Goal: Information Seeking & Learning: Learn about a topic

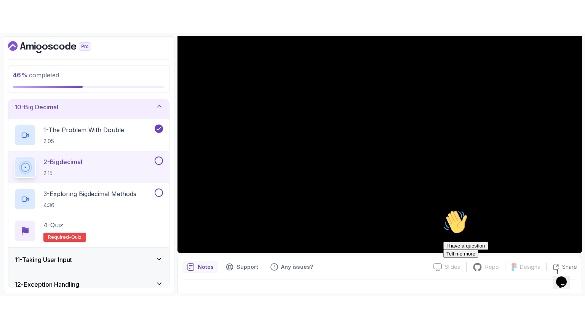
scroll to position [75, 0]
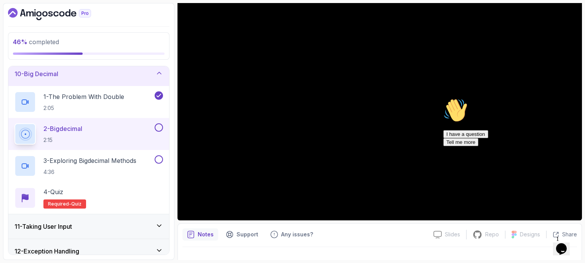
click at [443, 98] on icon "Chat attention grabber" at bounding box center [443, 98] width 0 height 0
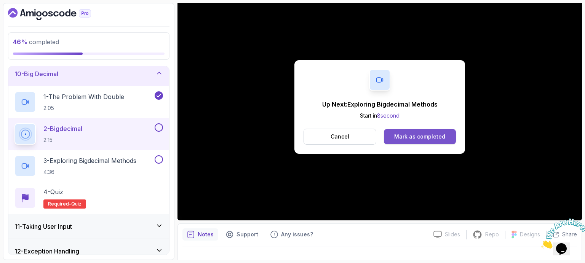
click at [427, 134] on div "Mark as completed" at bounding box center [419, 137] width 51 height 8
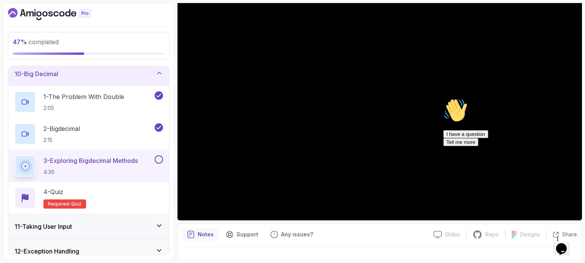
click at [443, 98] on icon "Chat attention grabber" at bounding box center [443, 98] width 0 height 0
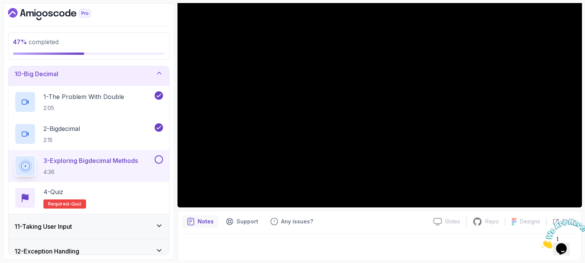
scroll to position [87, 0]
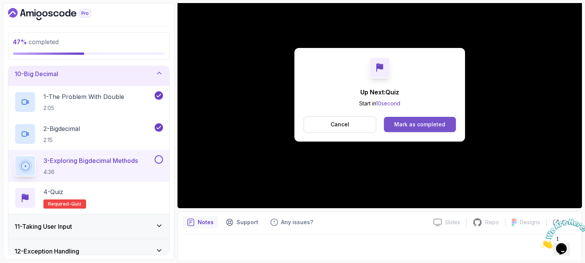
click at [438, 124] on div "Mark as completed" at bounding box center [419, 125] width 51 height 8
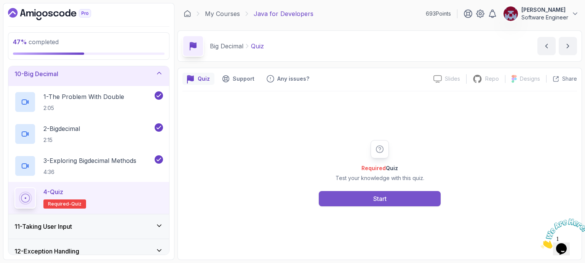
click at [389, 198] on button "Start" at bounding box center [380, 198] width 122 height 15
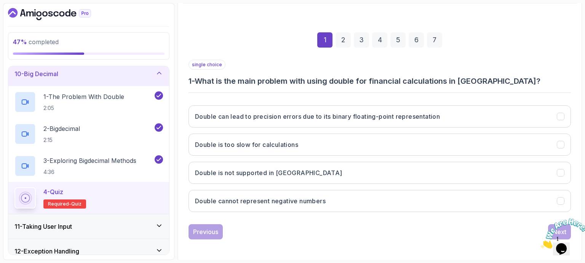
scroll to position [88, 0]
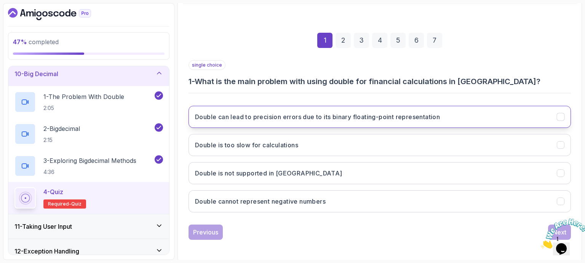
click at [312, 116] on h3 "Double can lead to precision errors due to its binary floating-point representa…" at bounding box center [317, 116] width 245 height 9
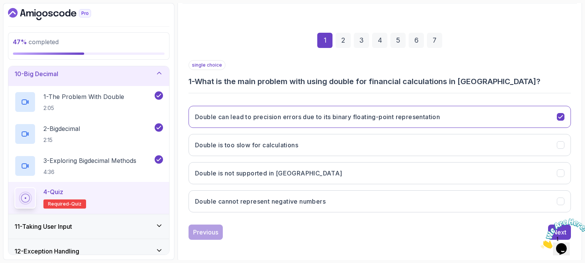
click at [540, 243] on icon "Close" at bounding box center [540, 246] width 0 height 6
click at [558, 228] on div "Next" at bounding box center [559, 232] width 14 height 9
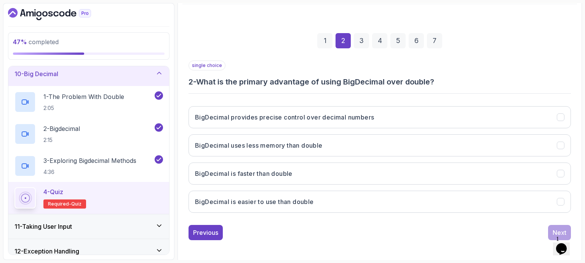
scroll to position [87, 0]
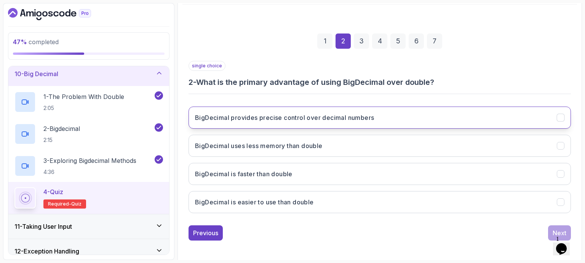
click at [346, 124] on button "BigDecimal provides precise control over decimal numbers" at bounding box center [379, 118] width 382 height 22
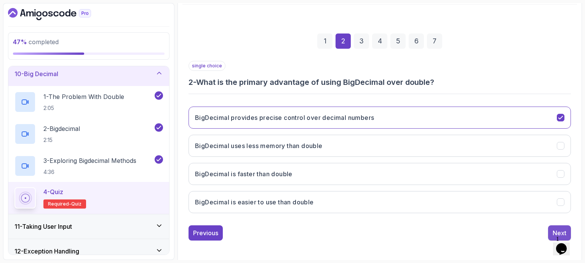
click at [553, 231] on div "Next" at bounding box center [559, 232] width 14 height 9
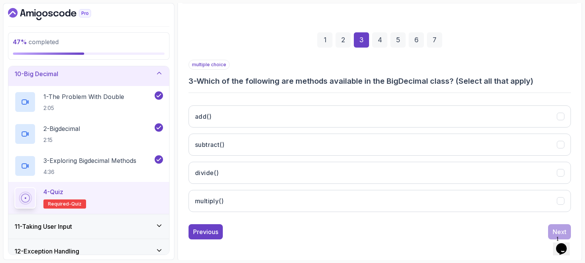
scroll to position [88, 0]
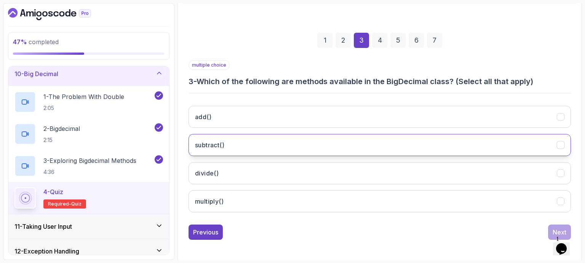
click at [245, 140] on button "subtract()" at bounding box center [379, 145] width 382 height 22
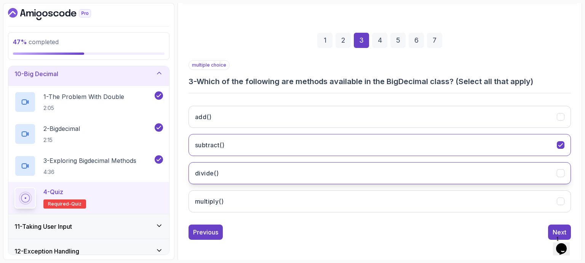
click at [234, 171] on button "divide()" at bounding box center [379, 173] width 382 height 22
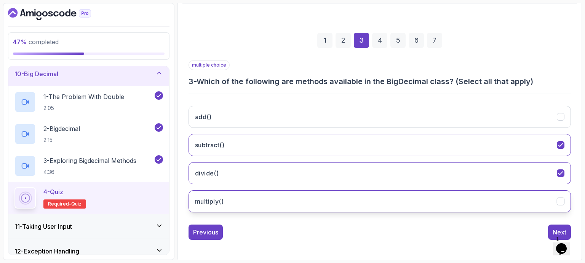
click at [231, 198] on button "multiply()" at bounding box center [379, 201] width 382 height 22
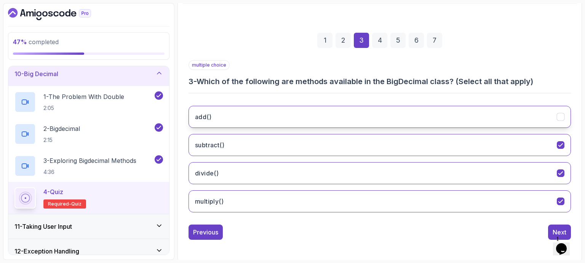
click at [255, 116] on button "add()" at bounding box center [379, 117] width 382 height 22
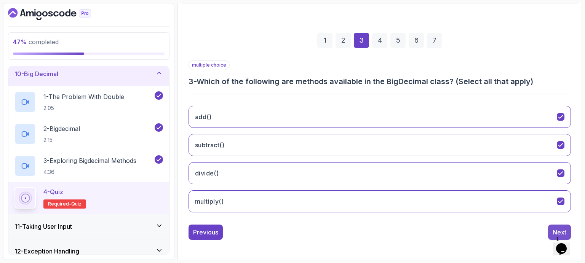
click at [557, 228] on div "Next" at bounding box center [559, 232] width 14 height 9
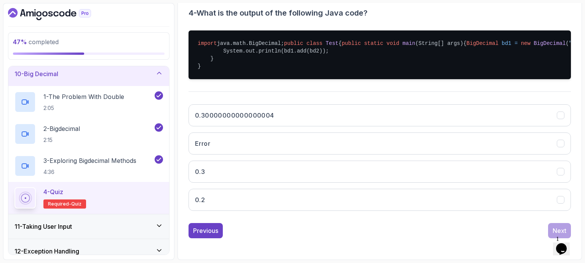
scroll to position [185, 0]
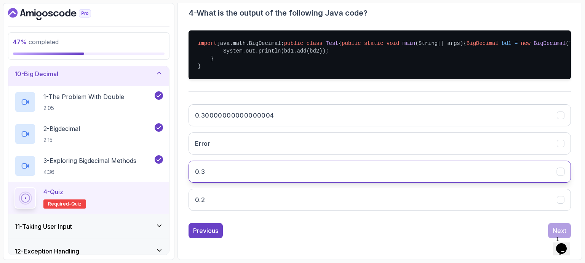
click at [245, 169] on button "0.3" at bounding box center [379, 172] width 382 height 22
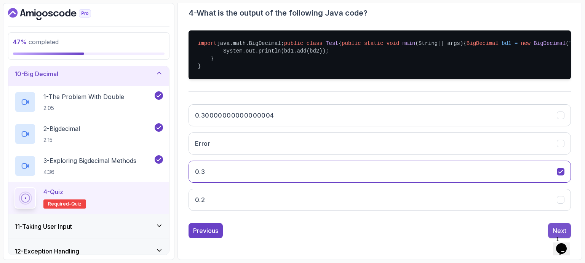
click at [553, 226] on div "Next" at bounding box center [559, 230] width 14 height 9
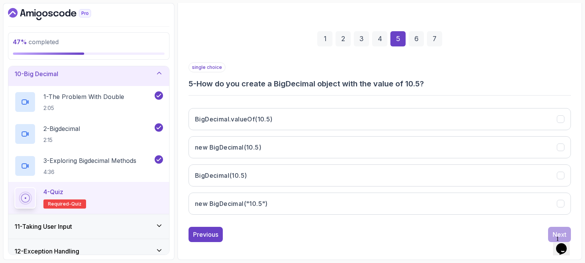
scroll to position [88, 0]
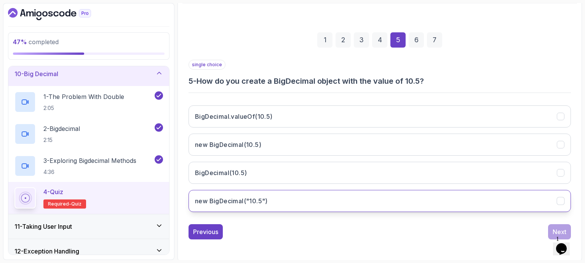
click at [250, 200] on h3 "new BigDecimal("10.5")" at bounding box center [231, 200] width 73 height 9
click at [554, 228] on div "Next" at bounding box center [559, 231] width 14 height 9
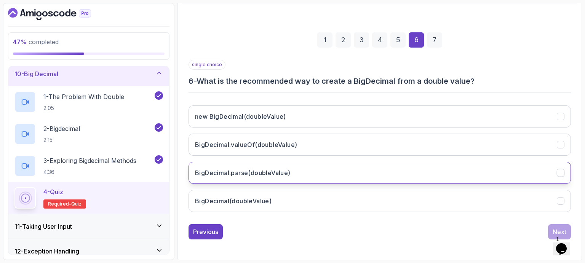
scroll to position [88, 0]
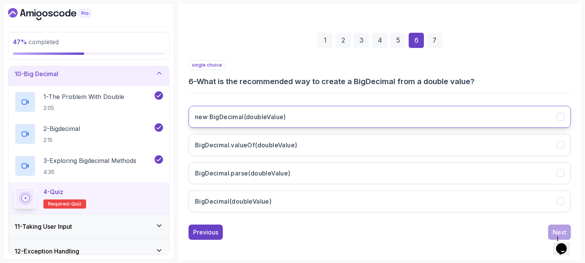
click at [264, 114] on h3 "new BigDecimal(doubleValue)" at bounding box center [240, 116] width 91 height 9
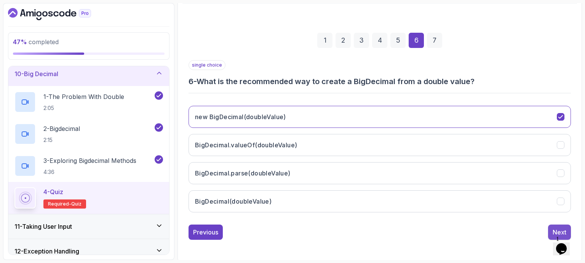
click at [557, 228] on div "Next" at bounding box center [559, 232] width 14 height 9
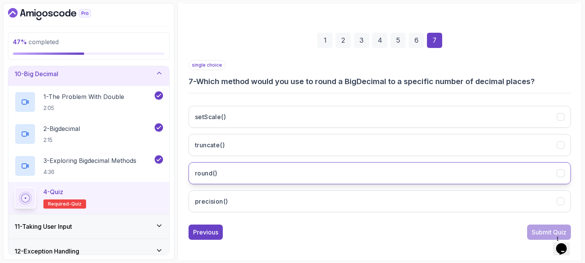
scroll to position [88, 0]
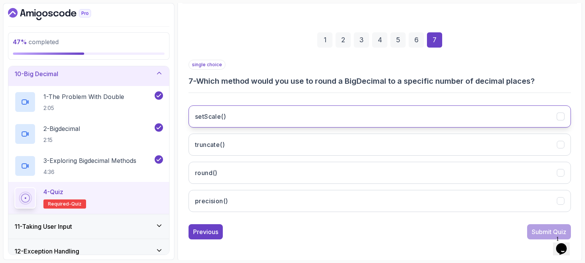
click at [293, 117] on button "setScale()" at bounding box center [379, 116] width 382 height 22
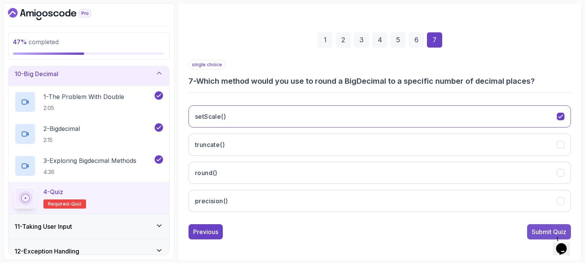
click at [537, 231] on div "Submit Quiz" at bounding box center [548, 231] width 35 height 9
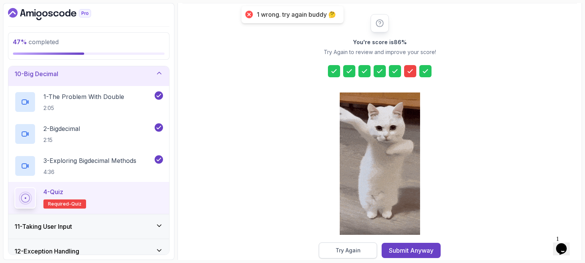
click at [364, 249] on button "Try Again" at bounding box center [348, 250] width 58 height 16
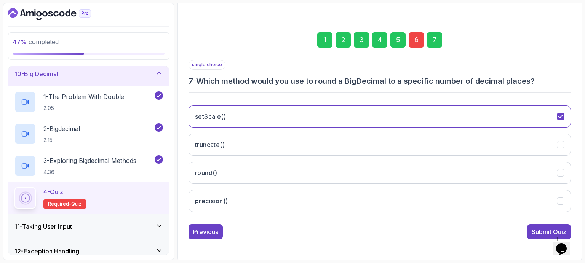
click at [414, 44] on div "6" at bounding box center [415, 39] width 15 height 15
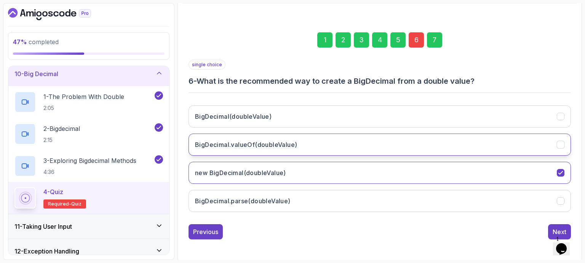
click at [263, 143] on h3 "BigDecimal.valueOf(doubleValue)" at bounding box center [246, 144] width 102 height 9
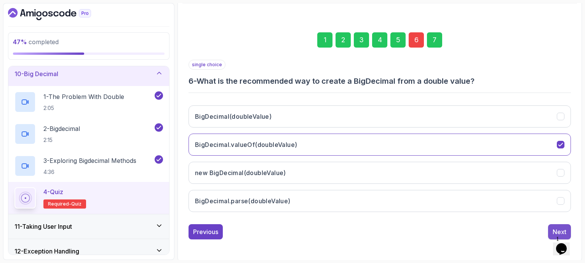
click at [560, 228] on div "Next" at bounding box center [559, 231] width 14 height 9
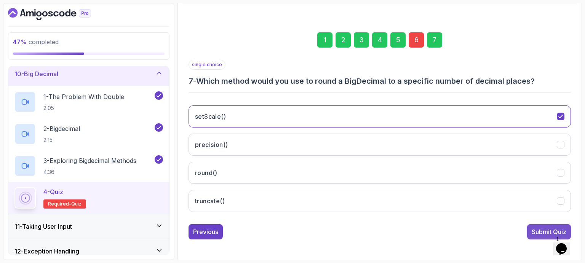
click at [545, 230] on div "Submit Quiz" at bounding box center [548, 231] width 35 height 9
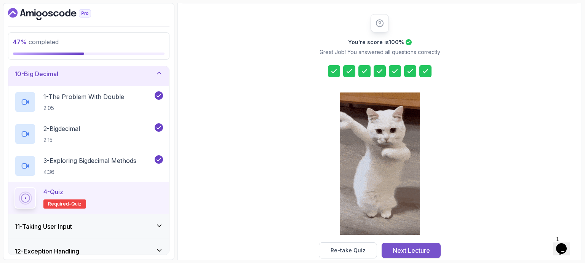
click at [407, 251] on div "Next Lecture" at bounding box center [410, 250] width 37 height 9
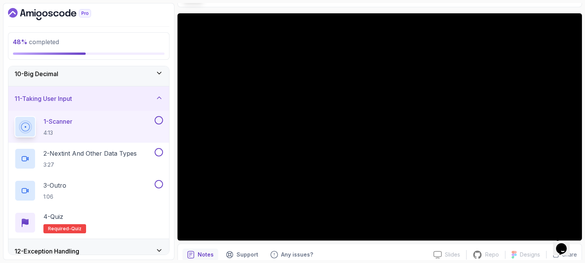
scroll to position [54, 0]
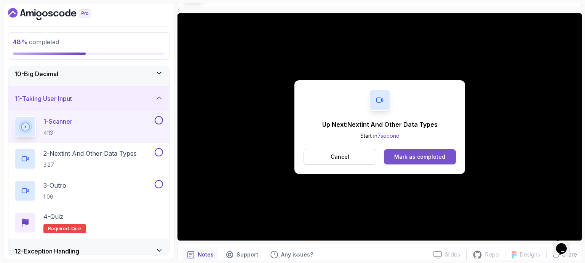
click at [409, 155] on div "Mark as completed" at bounding box center [419, 157] width 51 height 8
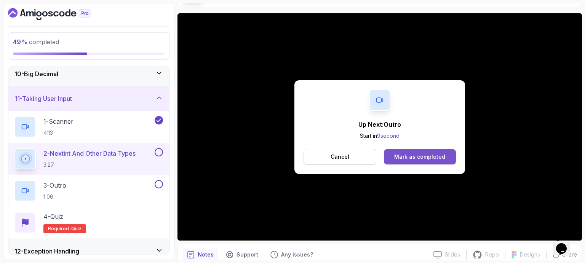
click at [415, 156] on div "Mark as completed" at bounding box center [419, 157] width 51 height 8
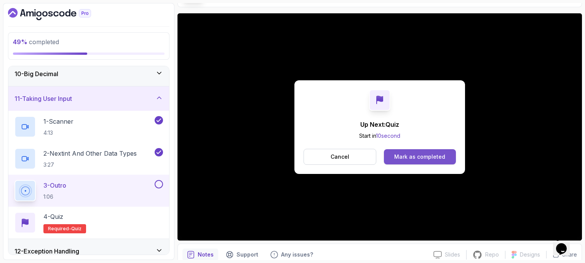
click at [430, 158] on div "Mark as completed" at bounding box center [419, 157] width 51 height 8
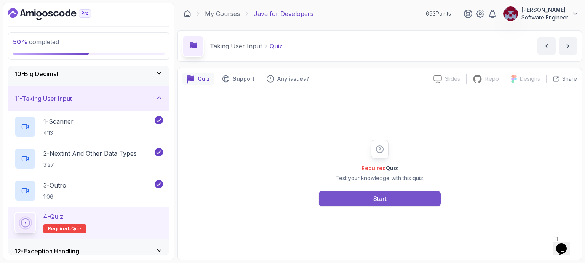
click at [388, 197] on button "Start" at bounding box center [380, 198] width 122 height 15
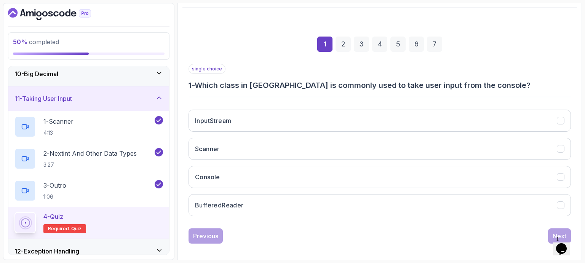
scroll to position [88, 0]
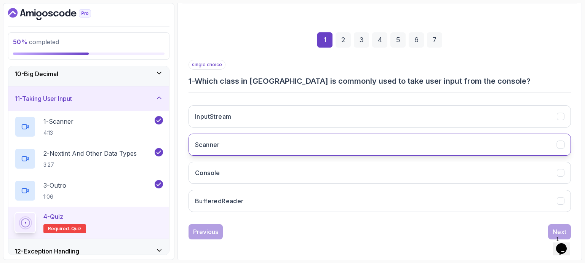
click at [283, 143] on button "Scanner" at bounding box center [379, 145] width 382 height 22
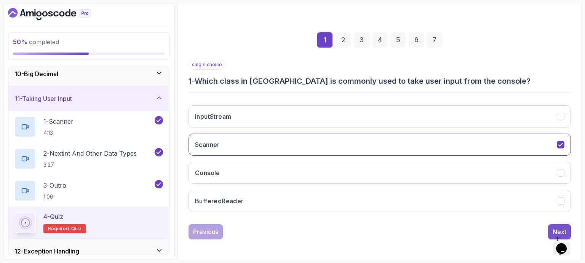
click at [553, 225] on button "Next" at bounding box center [559, 231] width 23 height 15
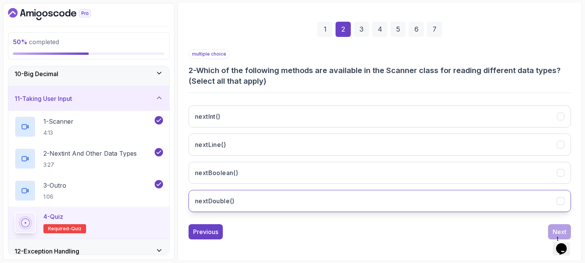
scroll to position [99, 0]
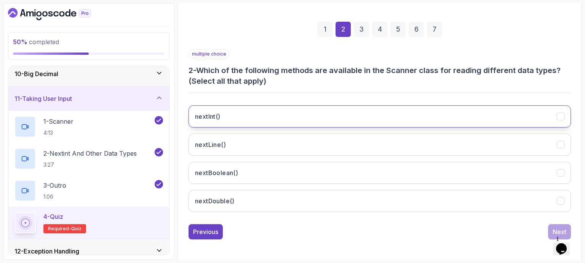
click at [234, 112] on button "nextInt()" at bounding box center [379, 116] width 382 height 22
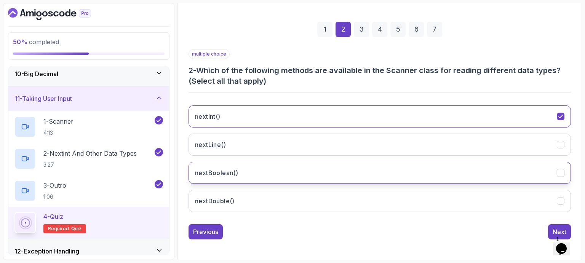
click at [227, 169] on h3 "nextBoolean()" at bounding box center [216, 172] width 43 height 9
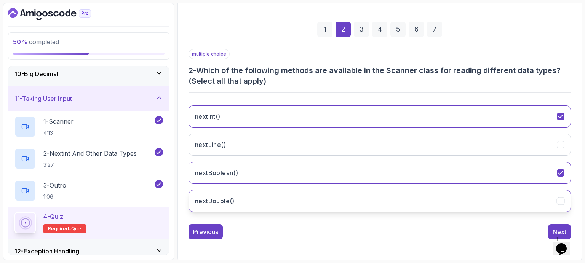
click at [228, 202] on h3 "nextDouble()" at bounding box center [215, 200] width 40 height 9
click at [556, 228] on div "Next" at bounding box center [559, 231] width 14 height 9
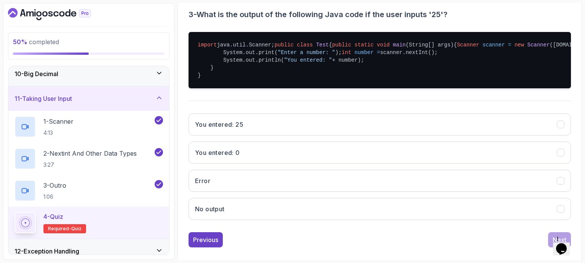
scroll to position [155, 0]
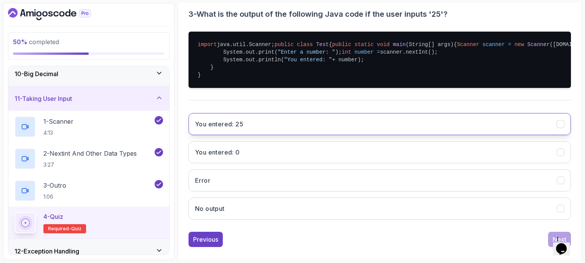
click at [254, 135] on button "You entered: 25" at bounding box center [379, 124] width 382 height 22
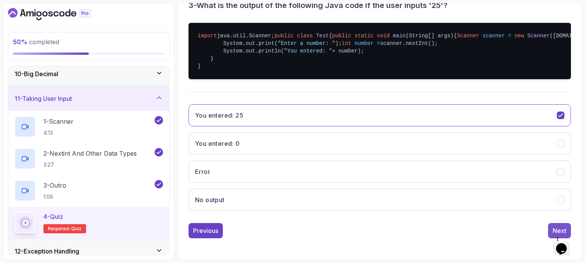
click at [562, 226] on div "Next" at bounding box center [559, 230] width 14 height 9
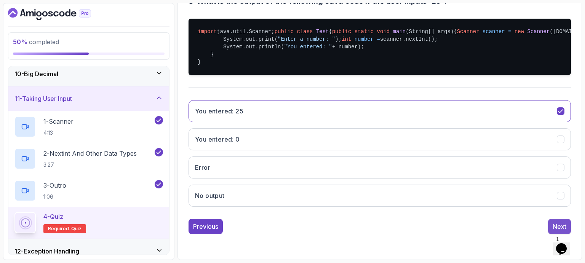
scroll to position [88, 0]
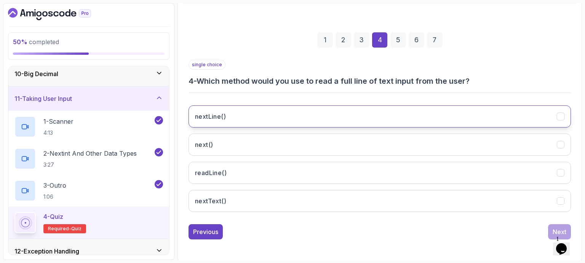
click at [237, 113] on button "nextLine()" at bounding box center [379, 116] width 382 height 22
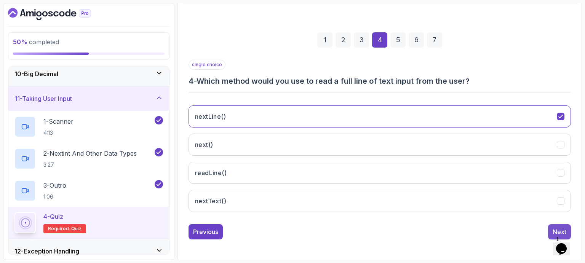
click at [557, 227] on div "Next" at bounding box center [559, 231] width 14 height 9
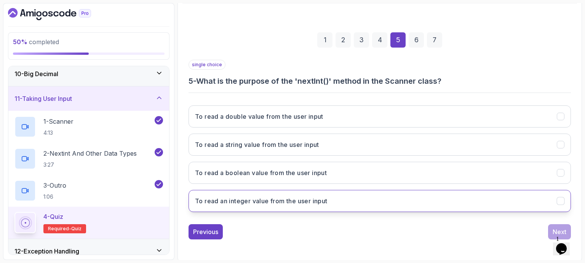
click at [293, 203] on h3 "To read an integer value from the user input" at bounding box center [261, 200] width 132 height 9
click at [559, 228] on div "Next" at bounding box center [559, 231] width 14 height 9
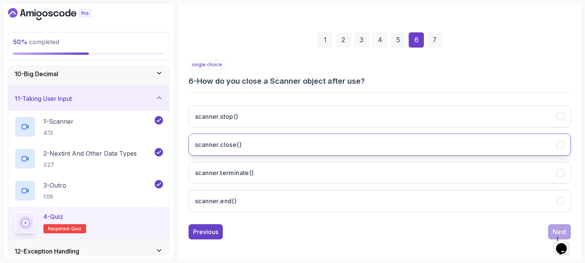
click at [277, 141] on button "scanner.close()" at bounding box center [379, 145] width 382 height 22
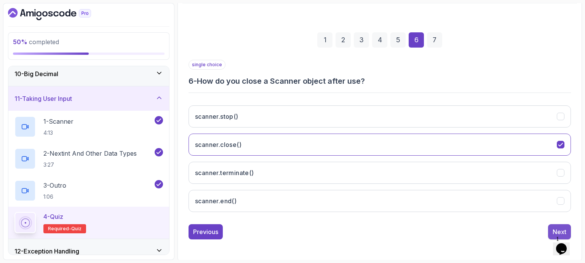
click at [554, 229] on div "Next" at bounding box center [559, 231] width 14 height 9
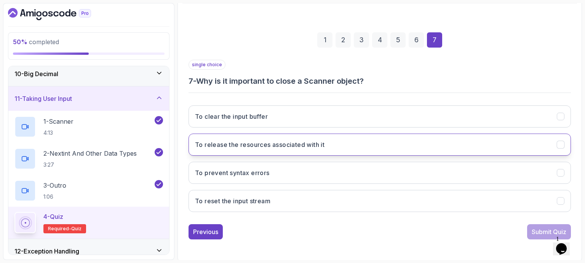
click at [301, 142] on h3 "To release the resources associated with it" at bounding box center [259, 144] width 129 height 9
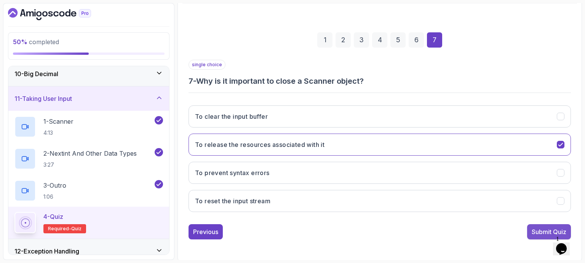
click at [545, 233] on div "Submit Quiz" at bounding box center [548, 231] width 35 height 9
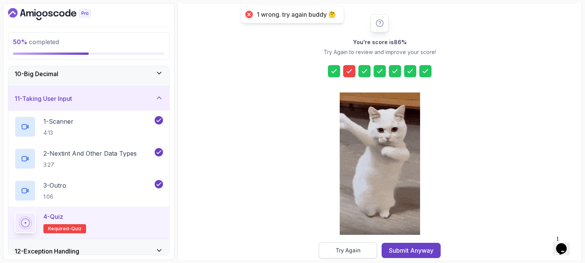
click at [346, 250] on div "Try Again" at bounding box center [347, 251] width 25 height 8
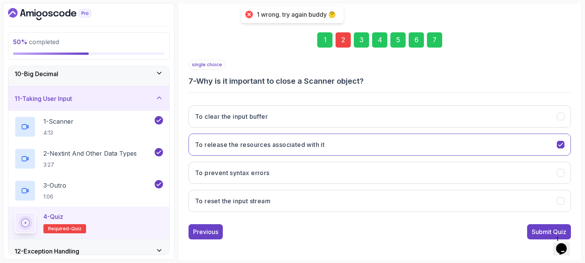
click at [342, 38] on div "2" at bounding box center [342, 39] width 15 height 15
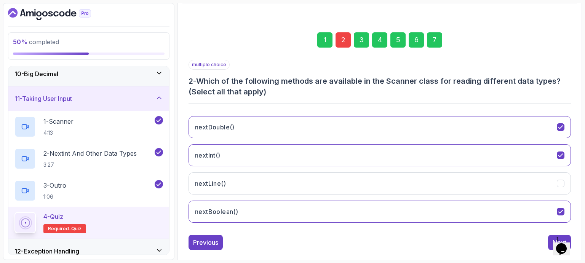
scroll to position [99, 0]
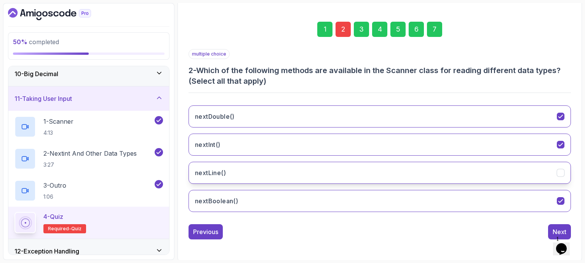
click at [560, 170] on icon "nextLine()" at bounding box center [560, 172] width 7 height 7
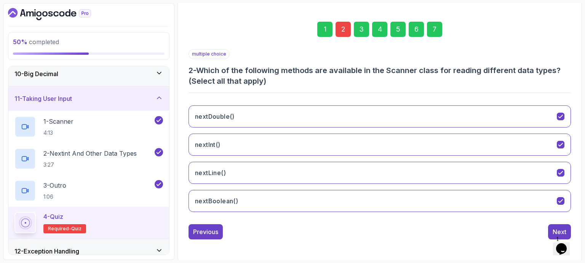
click at [434, 27] on div "7" at bounding box center [434, 29] width 15 height 15
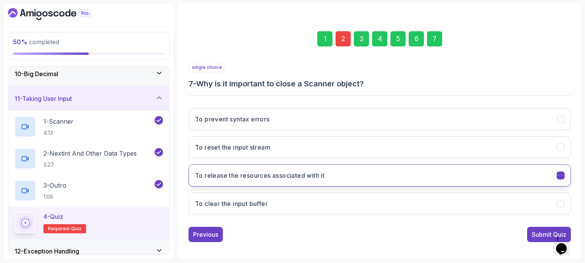
scroll to position [88, 0]
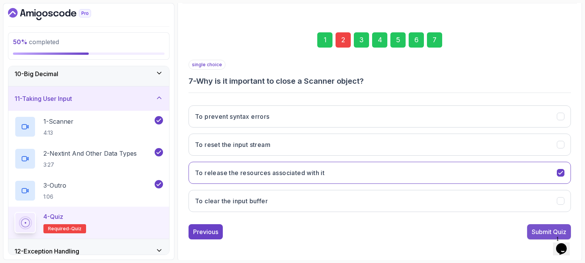
click at [542, 233] on div "Submit Quiz" at bounding box center [548, 231] width 35 height 9
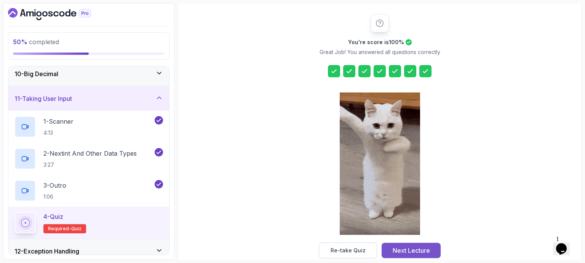
click at [412, 251] on div "Next Lecture" at bounding box center [410, 250] width 37 height 9
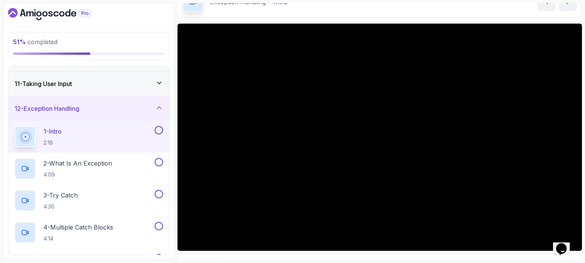
scroll to position [44, 0]
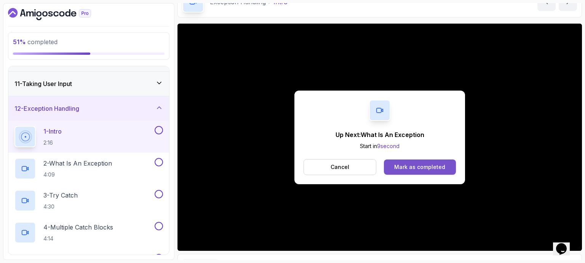
click at [403, 164] on div "Mark as completed" at bounding box center [419, 167] width 51 height 8
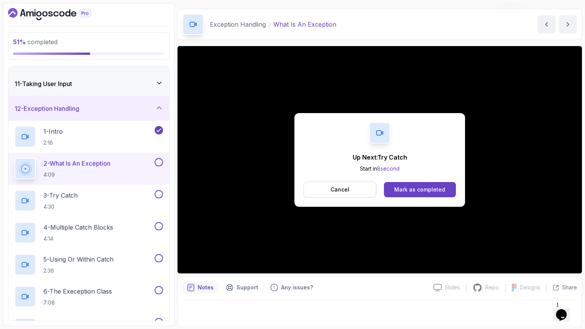
scroll to position [62, 0]
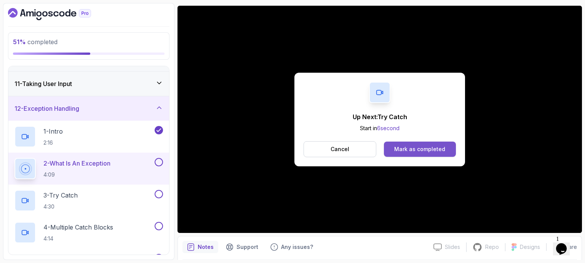
click at [437, 149] on div "Mark as completed" at bounding box center [419, 149] width 51 height 8
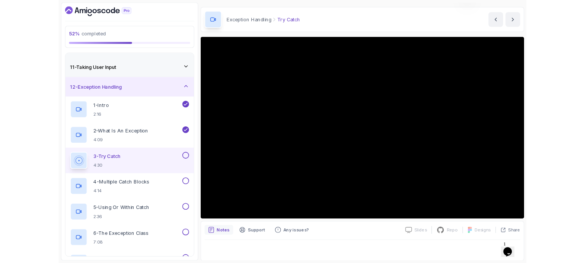
scroll to position [62, 0]
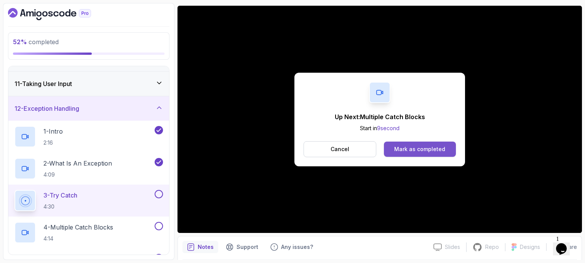
click at [422, 146] on div "Mark as completed" at bounding box center [419, 149] width 51 height 8
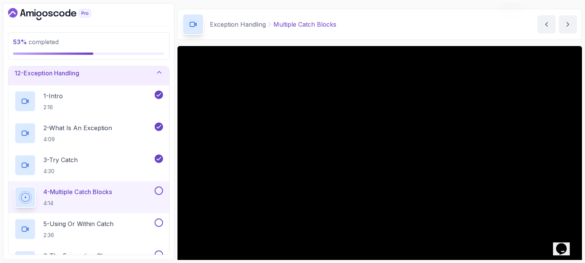
scroll to position [62, 0]
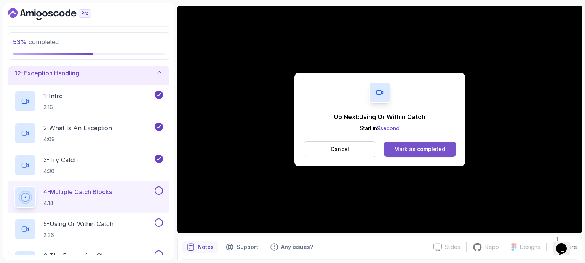
click at [432, 147] on div "Mark as completed" at bounding box center [419, 149] width 51 height 8
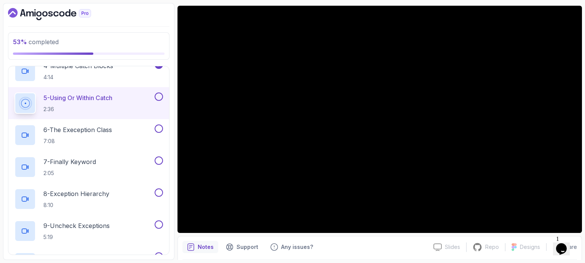
scroll to position [403, 0]
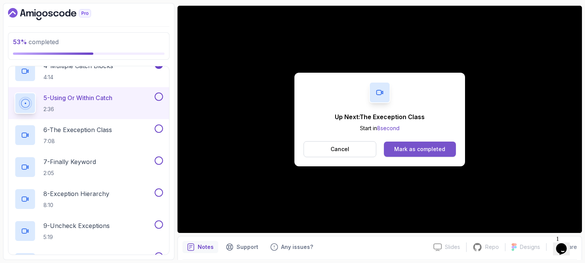
click at [410, 147] on div "Mark as completed" at bounding box center [419, 149] width 51 height 8
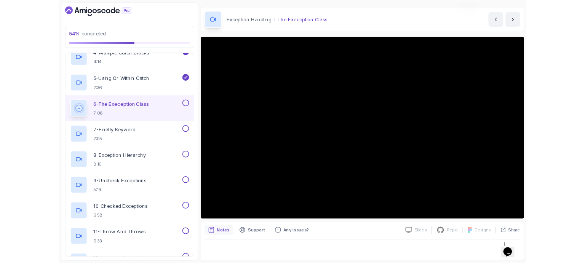
scroll to position [55, 0]
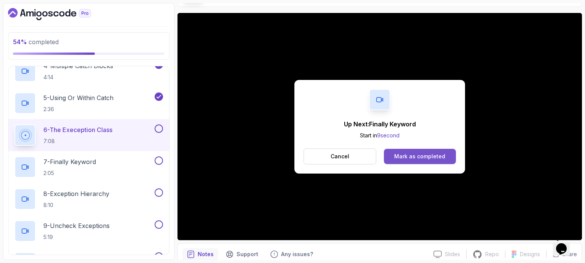
click at [424, 155] on div "Mark as completed" at bounding box center [419, 157] width 51 height 8
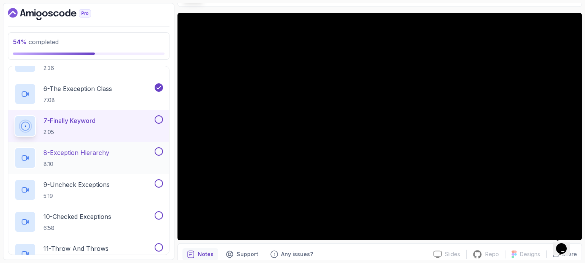
scroll to position [445, 0]
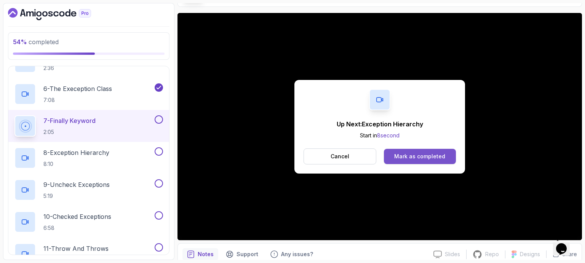
click at [395, 153] on div "Mark as completed" at bounding box center [419, 157] width 51 height 8
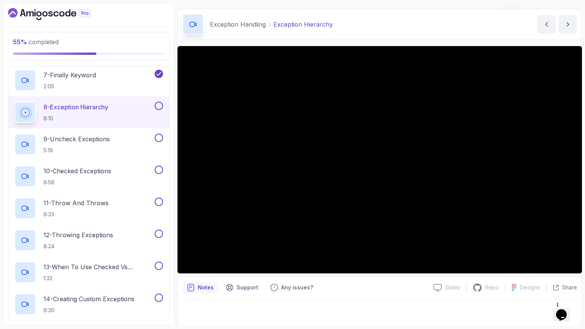
scroll to position [55, 0]
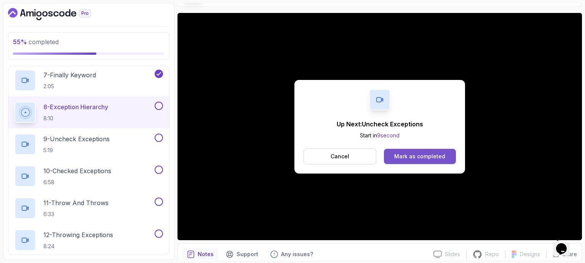
click at [424, 155] on div "Mark as completed" at bounding box center [419, 157] width 51 height 8
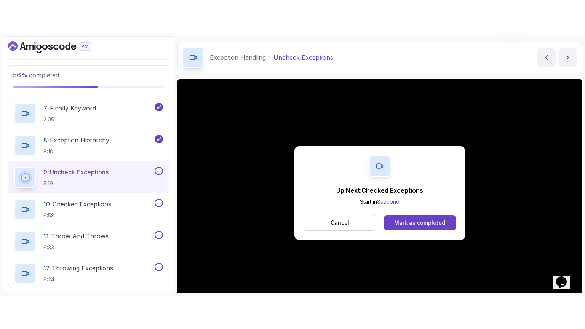
scroll to position [55, 0]
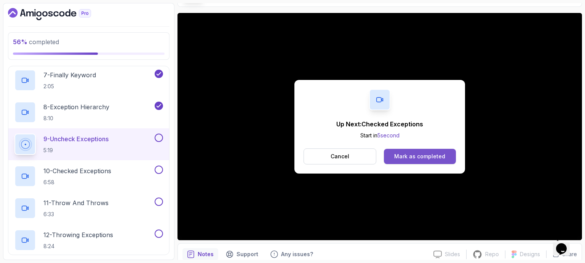
click at [438, 154] on div "Mark as completed" at bounding box center [419, 157] width 51 height 8
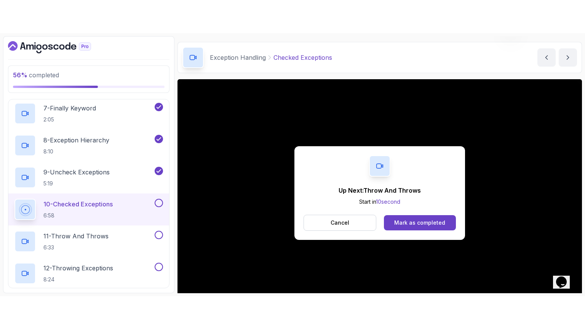
scroll to position [55, 0]
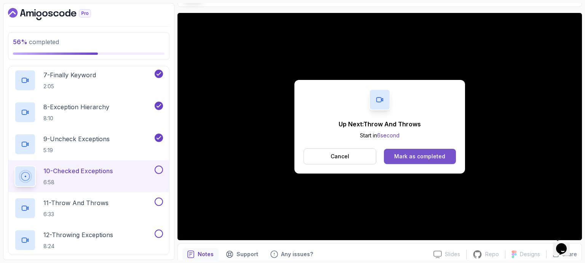
click at [415, 158] on div "Mark as completed" at bounding box center [419, 157] width 51 height 8
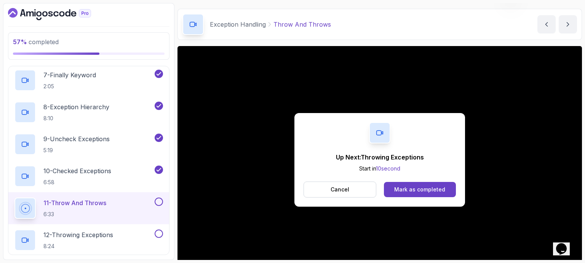
scroll to position [55, 0]
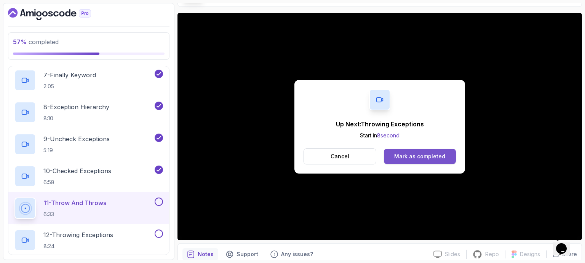
click at [413, 155] on div "Mark as completed" at bounding box center [419, 157] width 51 height 8
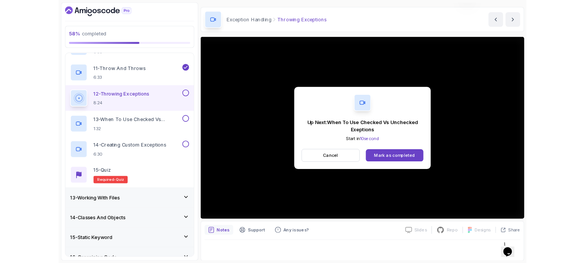
scroll to position [55, 0]
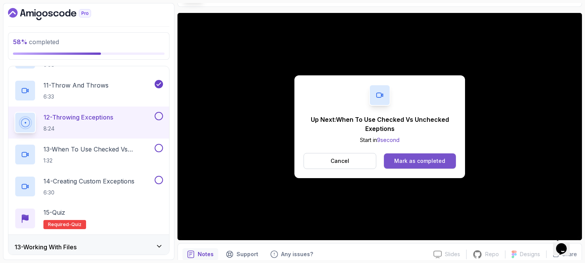
click at [437, 159] on div "Mark as completed" at bounding box center [419, 161] width 51 height 8
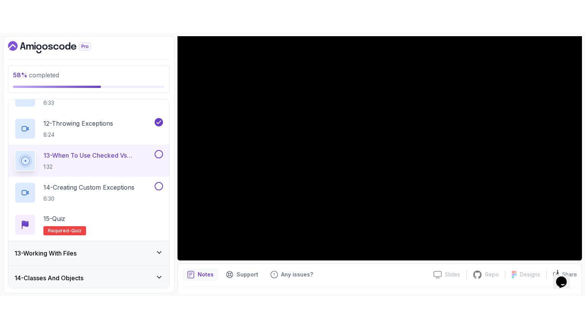
scroll to position [69, 0]
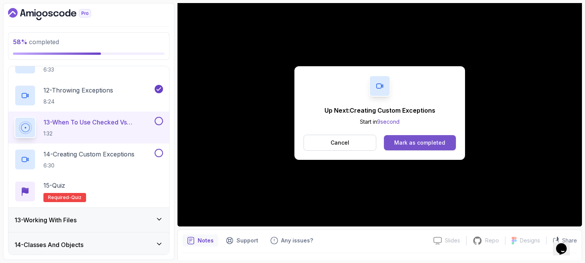
click at [428, 145] on div "Mark as completed" at bounding box center [419, 143] width 51 height 8
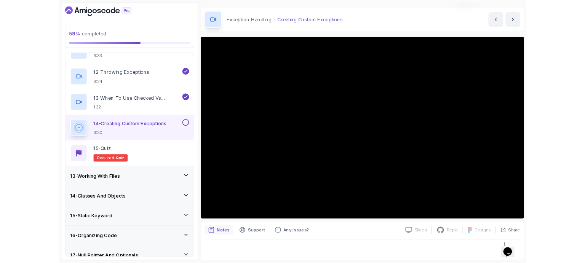
scroll to position [69, 0]
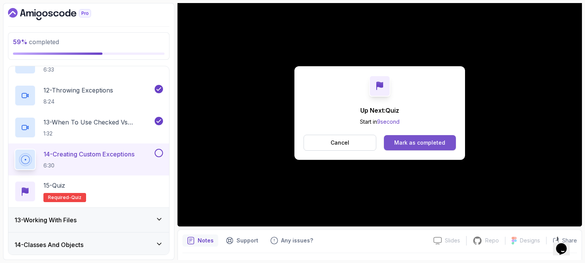
click at [426, 141] on div "Mark as completed" at bounding box center [419, 143] width 51 height 8
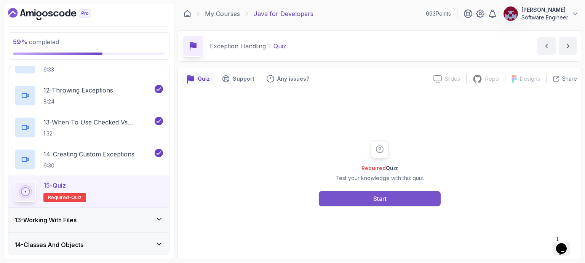
click at [376, 199] on div "Start" at bounding box center [379, 198] width 13 height 9
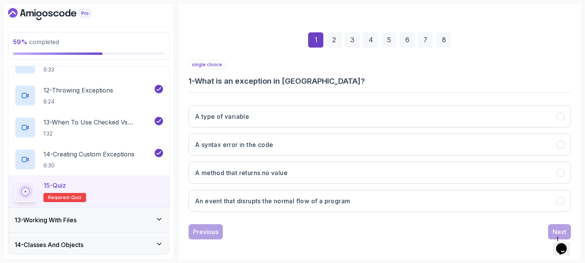
scroll to position [88, 0]
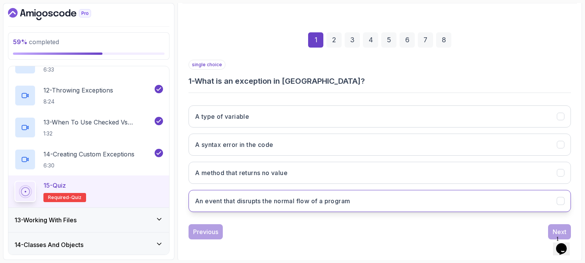
click at [326, 201] on h3 "An event that disrupts the normal flow of a program" at bounding box center [272, 200] width 155 height 9
click at [552, 229] on button "Next" at bounding box center [559, 231] width 23 height 15
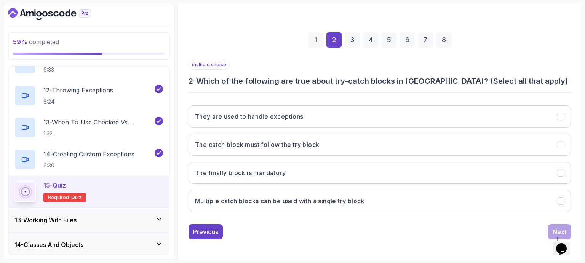
click at [429, 79] on h3 "2 - Which of the following are true about try-catch blocks in [GEOGRAPHIC_DATA]…" at bounding box center [379, 81] width 382 height 11
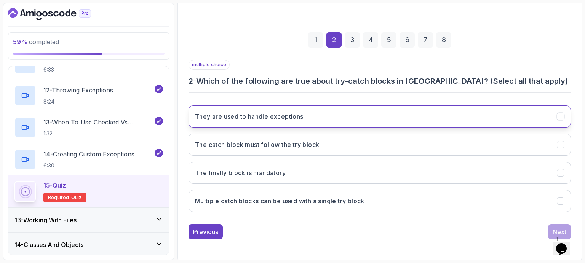
click at [383, 114] on button "They are used to handle exceptions" at bounding box center [379, 116] width 382 height 22
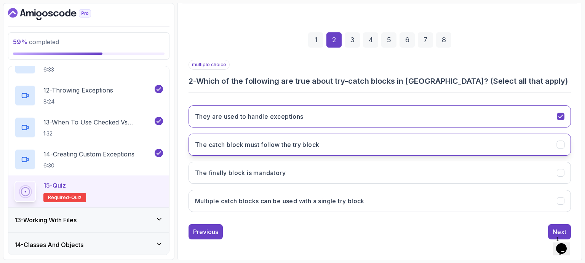
click at [366, 140] on button "The catch block must follow the try block" at bounding box center [379, 145] width 382 height 22
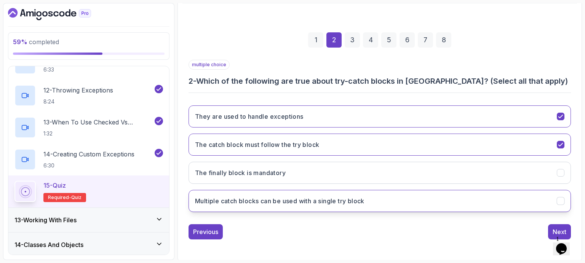
click at [354, 200] on h3 "Multiple catch blocks can be used with a single try block" at bounding box center [279, 200] width 169 height 9
click at [550, 225] on button "Next" at bounding box center [559, 231] width 23 height 15
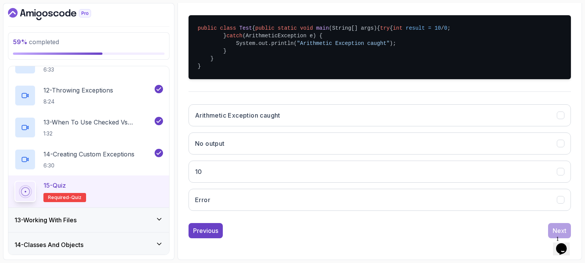
scroll to position [193, 0]
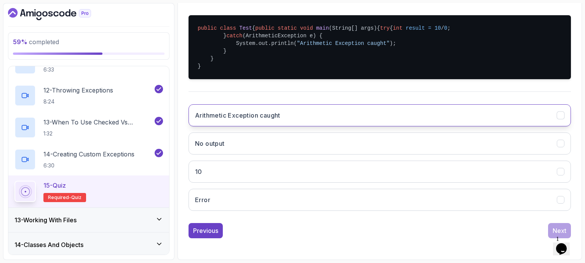
click at [314, 116] on button "Arithmetic Exception caught" at bounding box center [379, 115] width 382 height 22
click at [554, 229] on div "Next" at bounding box center [559, 230] width 14 height 9
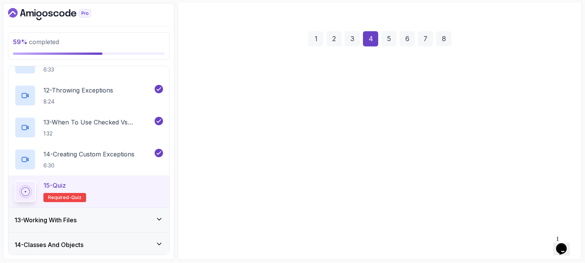
scroll to position [88, 0]
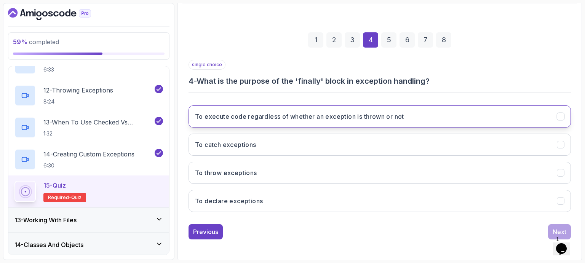
click at [320, 115] on h3 "To execute code regardless of whether an exception is thrown or not" at bounding box center [299, 116] width 209 height 9
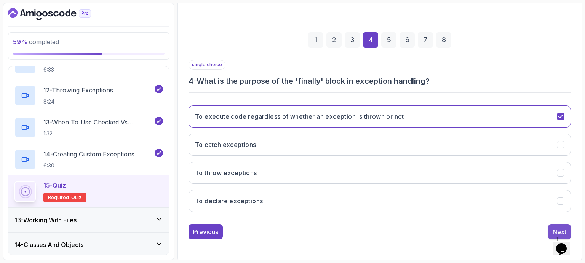
click at [556, 226] on button "Next" at bounding box center [559, 231] width 23 height 15
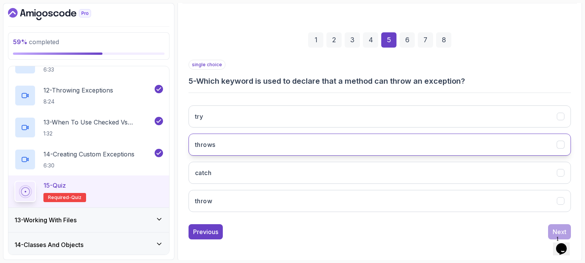
click at [280, 141] on button "throws" at bounding box center [379, 145] width 382 height 22
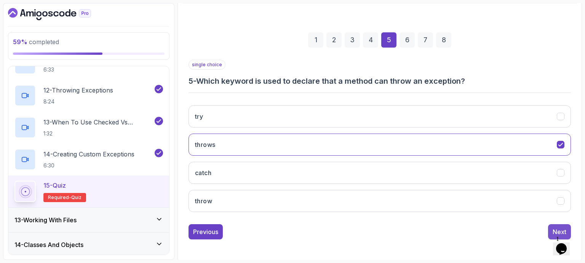
click at [555, 227] on div "Next" at bounding box center [559, 231] width 14 height 9
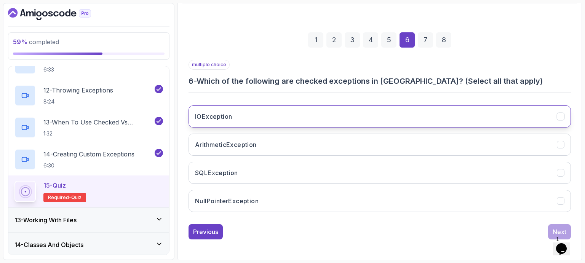
click at [363, 115] on button "IOException" at bounding box center [379, 116] width 382 height 22
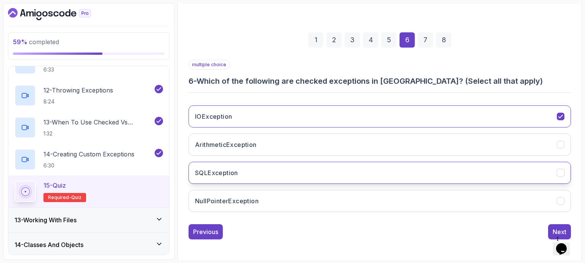
click at [312, 172] on button "SQLException" at bounding box center [379, 173] width 382 height 22
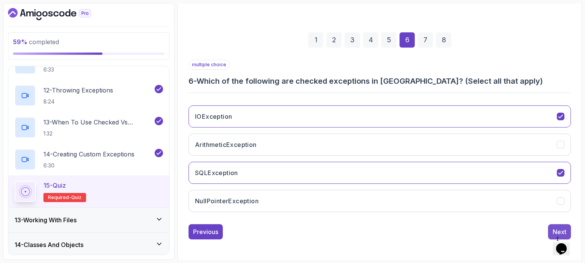
click at [554, 227] on div "Next" at bounding box center [559, 231] width 14 height 9
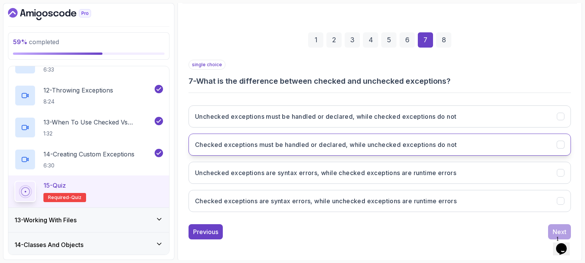
click at [328, 143] on h3 "Checked exceptions must be handled or declared, while unchecked exceptions do n…" at bounding box center [325, 144] width 261 height 9
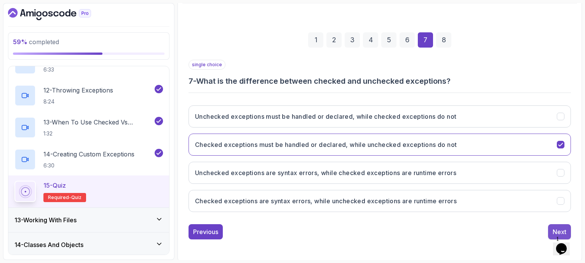
click at [554, 228] on div "Next" at bounding box center [559, 231] width 14 height 9
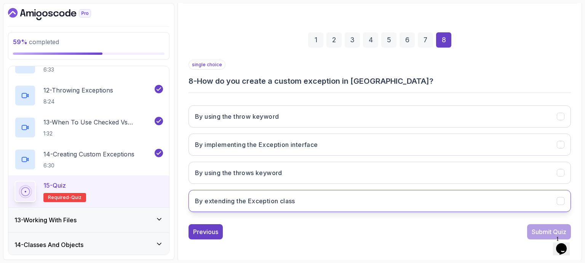
click at [279, 202] on h3 "By extending the Exception class" at bounding box center [245, 200] width 100 height 9
click at [536, 230] on div "Submit Quiz" at bounding box center [548, 231] width 35 height 9
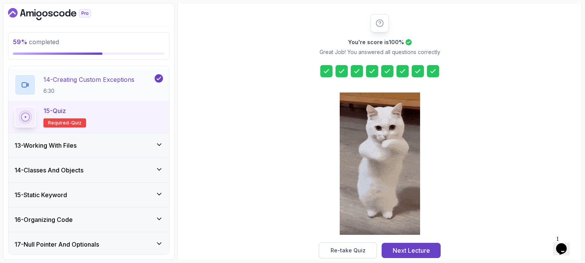
scroll to position [723, 0]
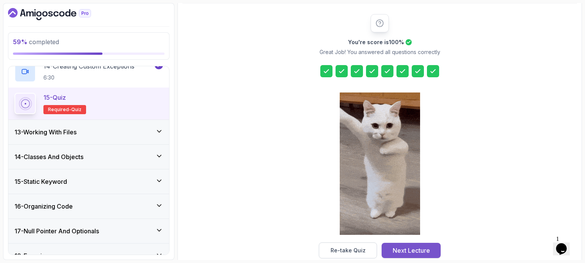
click at [408, 249] on div "Next Lecture" at bounding box center [410, 250] width 37 height 9
